Goal: Transaction & Acquisition: Purchase product/service

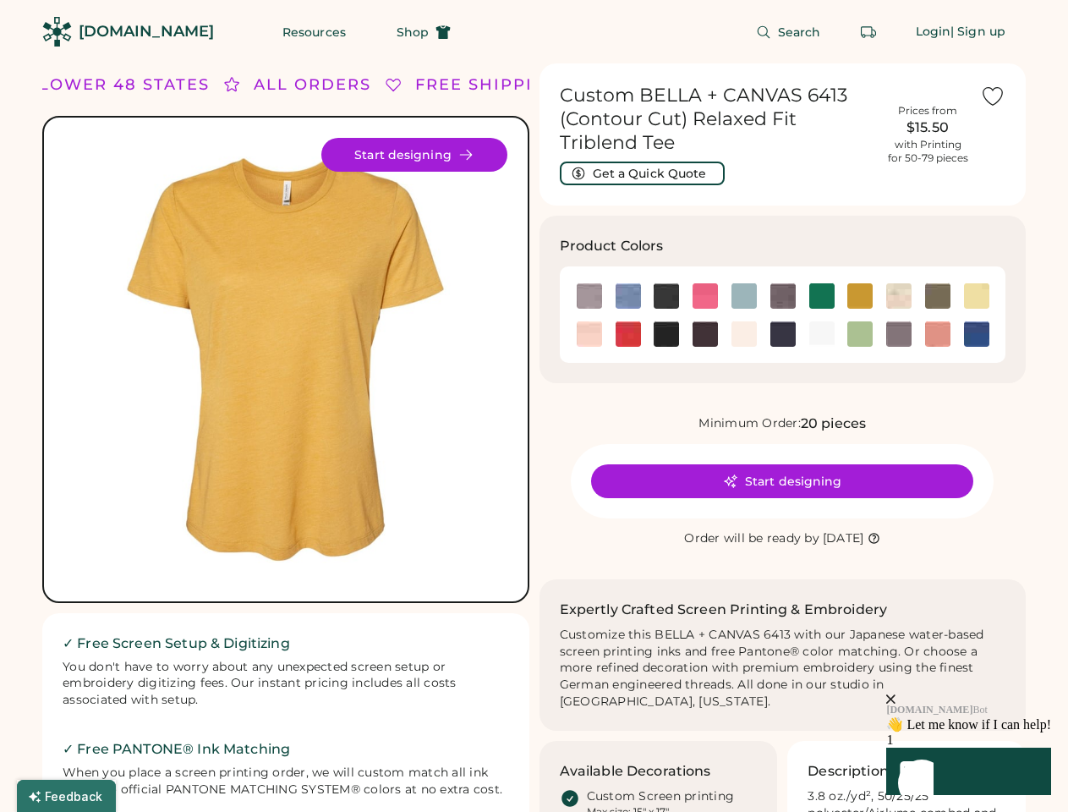
click at [534, 406] on div "FREE SHIPPING LOWER 48 STATES ALL ORDERS FREE SHIPPING LOWER 48 STATES ALL ORDE…" at bounding box center [533, 639] width 983 height 1152
click at [534, 437] on div "FREE SHIPPING LOWER 48 STATES ALL ORDERS FREE SHIPPING LOWER 48 STATES ALL ORDE…" at bounding box center [533, 639] width 983 height 1152
click at [286, 437] on img at bounding box center [285, 359] width 443 height 443
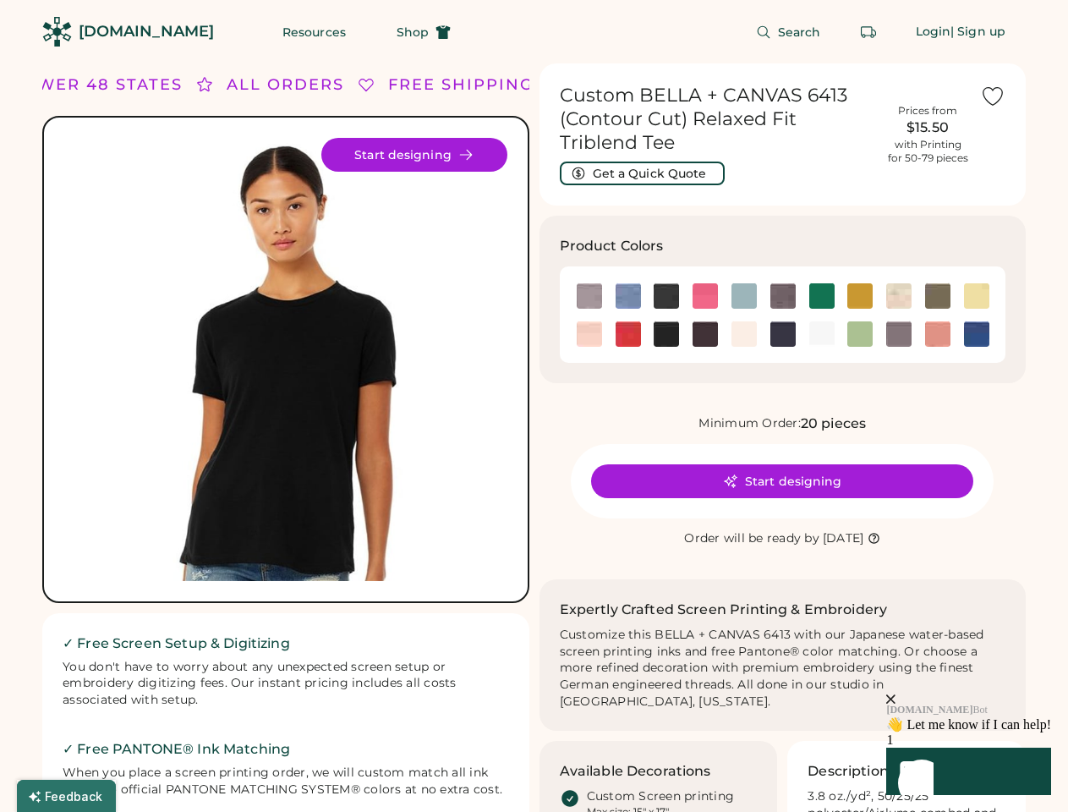
click at [286, 85] on div "ALL ORDERS" at bounding box center [286, 85] width 118 height 23
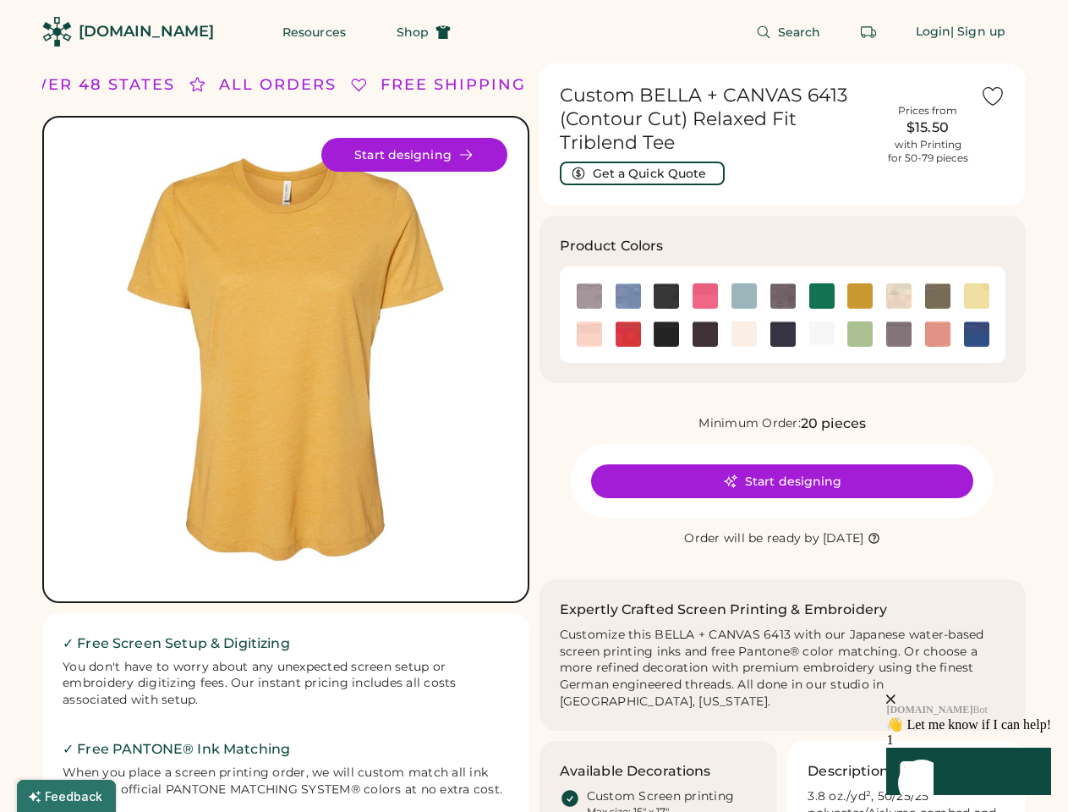
click at [534, 85] on div "FREE SHIPPING LOWER 48 STATES ALL ORDERS FREE SHIPPING LOWER 48 STATES ALL ORDE…" at bounding box center [533, 639] width 983 height 1152
click at [124, 85] on div "LOWER 48 STATES" at bounding box center [69, 85] width 171 height 23
click at [232, 85] on div "ALL ORDERS" at bounding box center [252, 85] width 118 height 23
